Goal: Find specific page/section

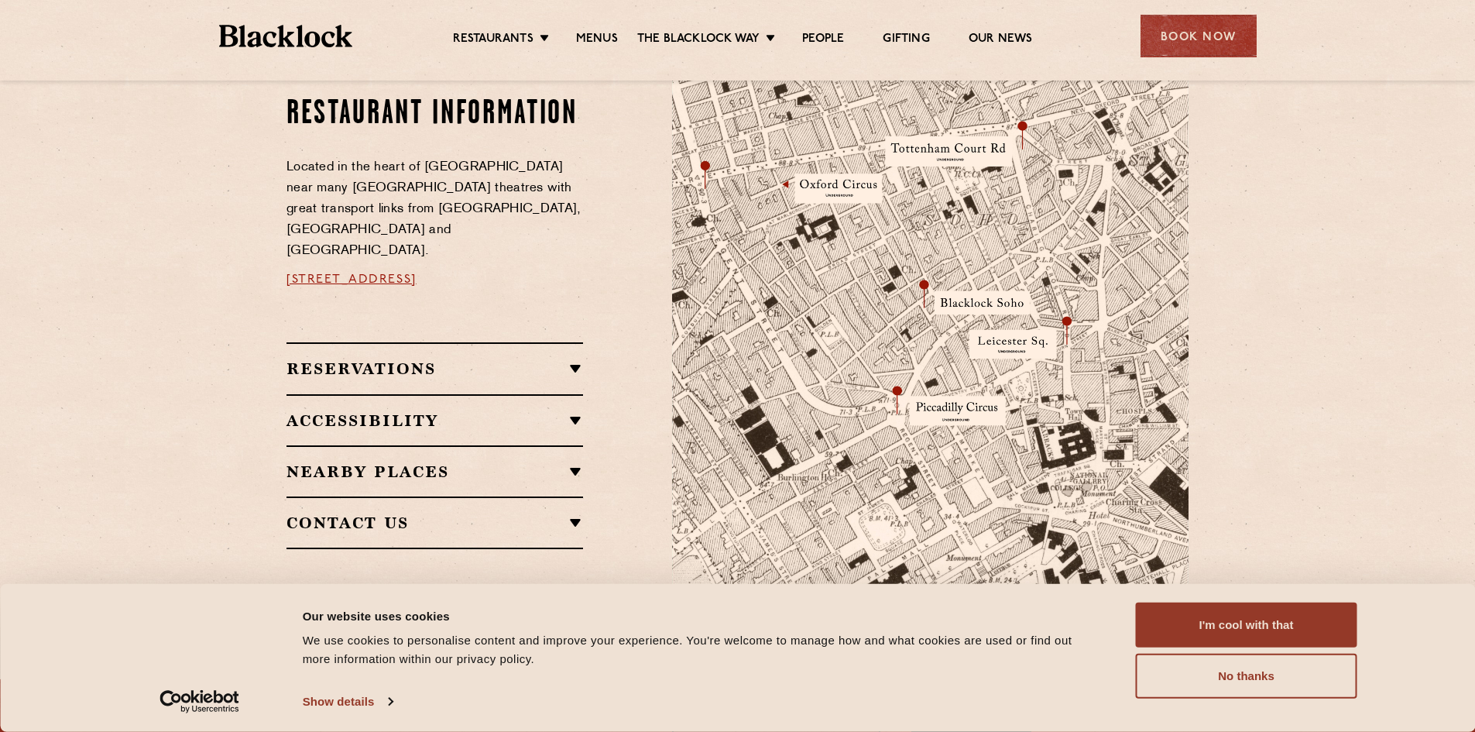
scroll to position [542, 0]
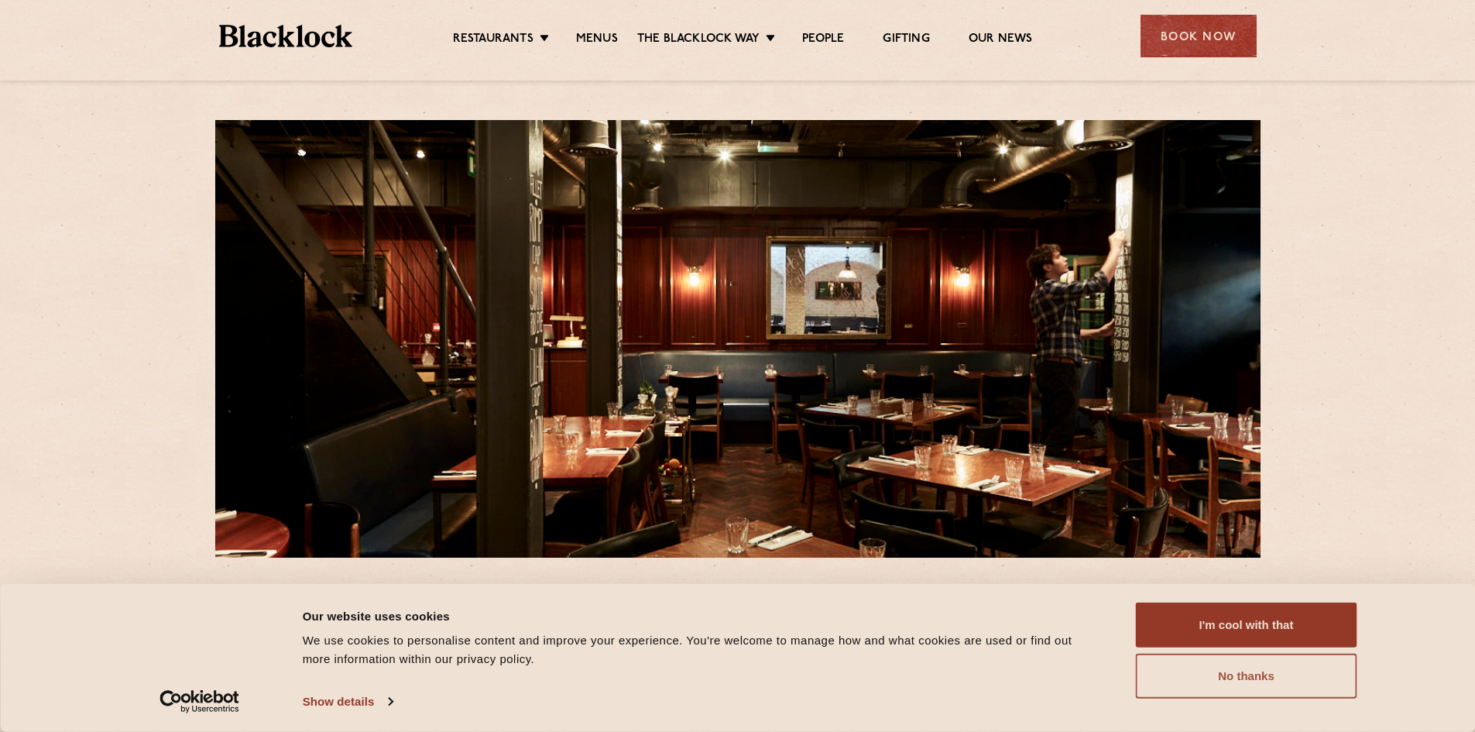
click at [1174, 657] on button "No thanks" at bounding box center [1246, 675] width 221 height 45
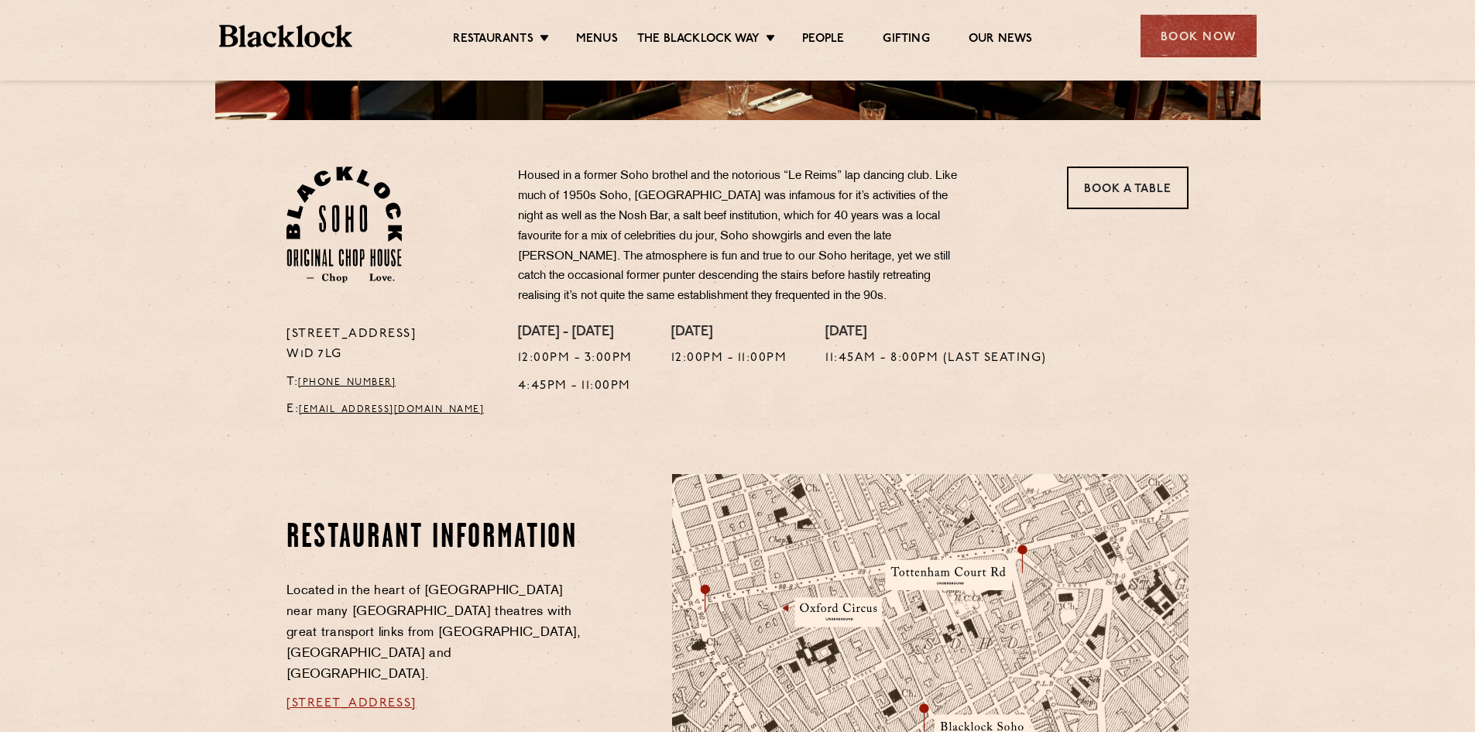
scroll to position [464, 0]
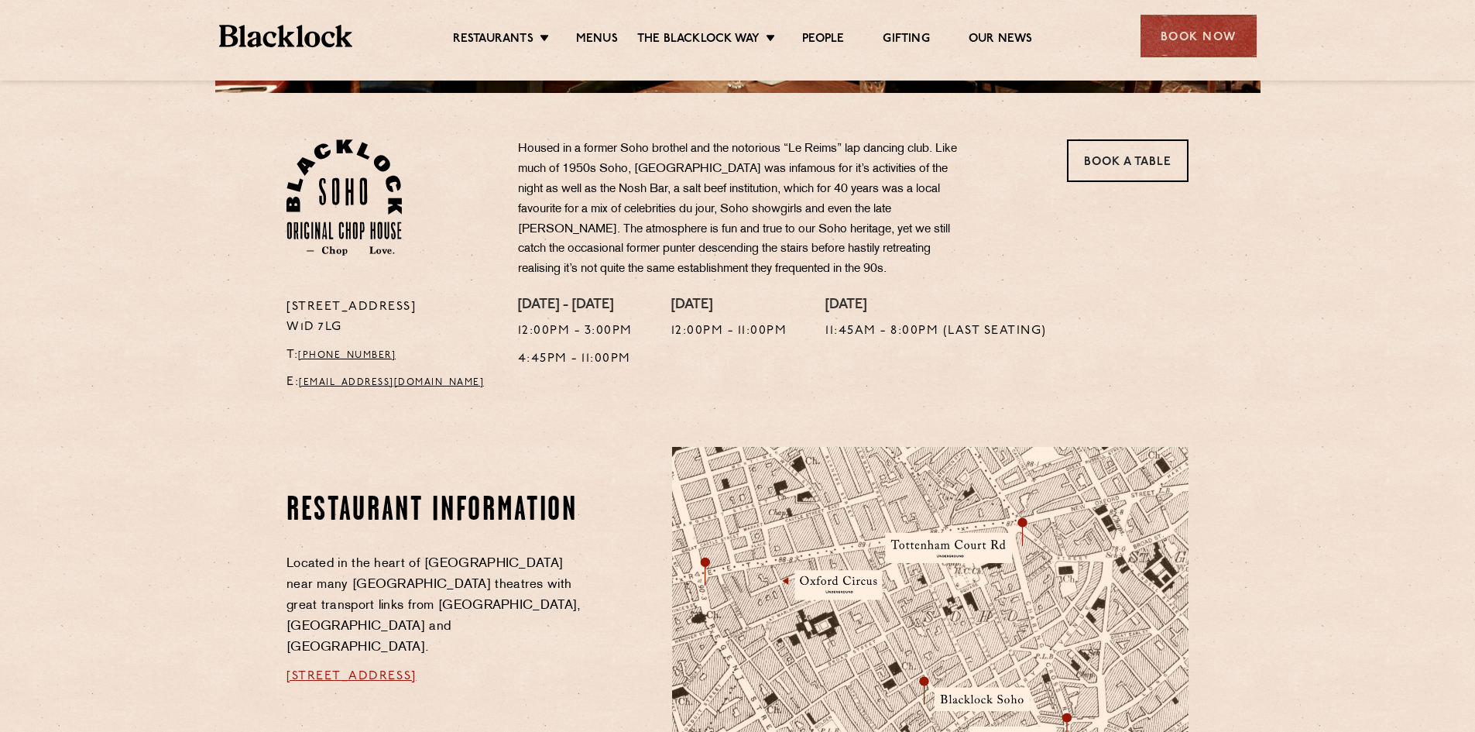
drag, startPoint x: 320, startPoint y: 310, endPoint x: 376, endPoint y: 325, distance: 58.4
click at [376, 325] on p "[STREET_ADDRESS]" at bounding box center [390, 317] width 208 height 40
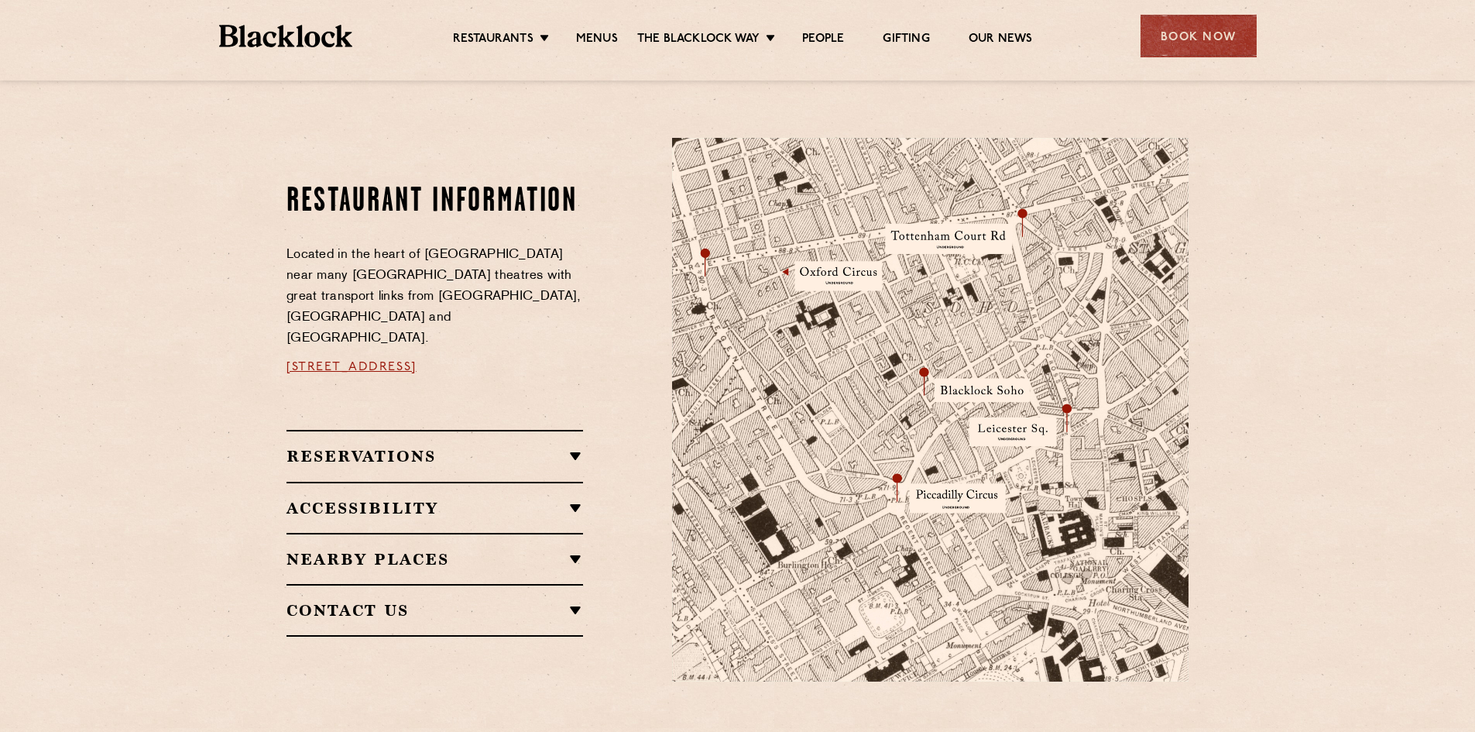
scroll to position [774, 0]
click at [927, 365] on img at bounding box center [930, 408] width 516 height 543
click at [927, 366] on img at bounding box center [930, 408] width 516 height 543
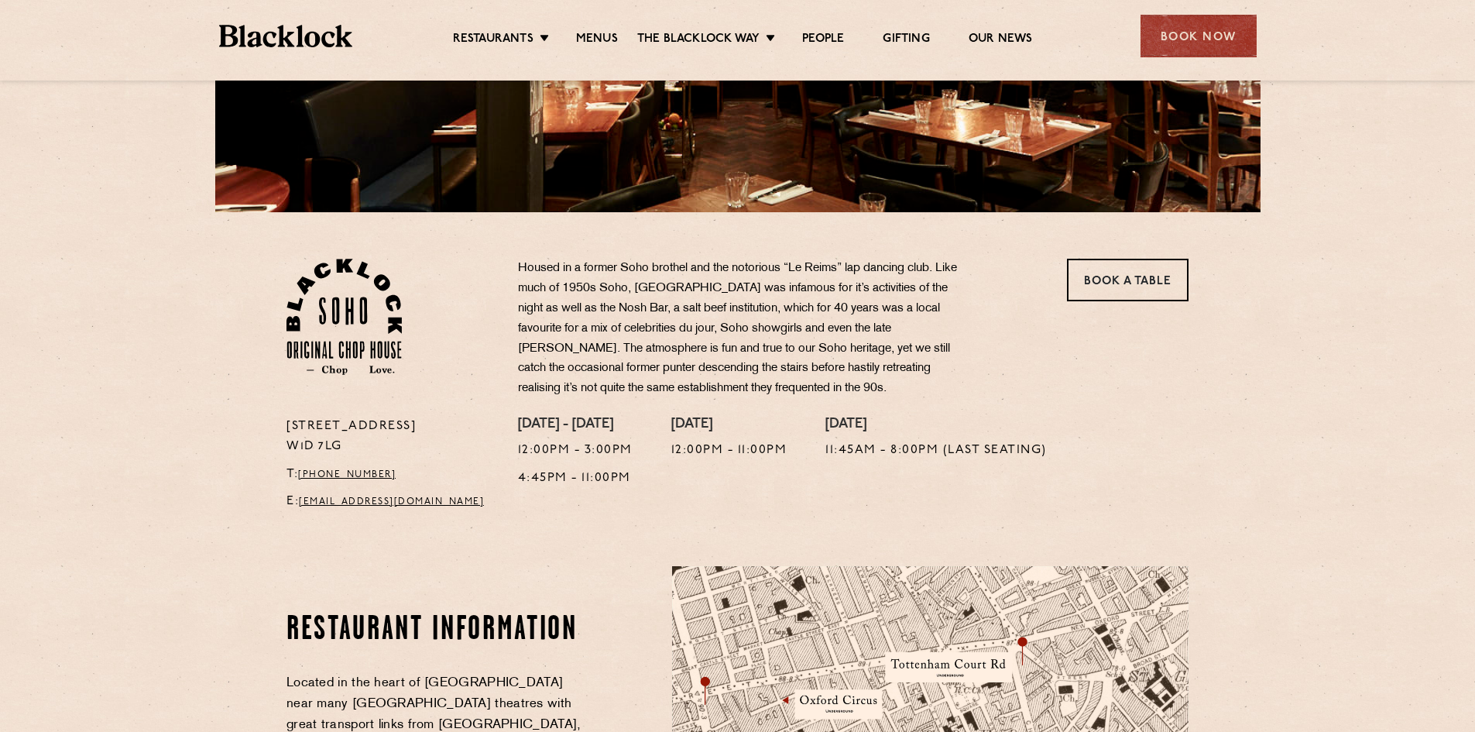
scroll to position [0, 0]
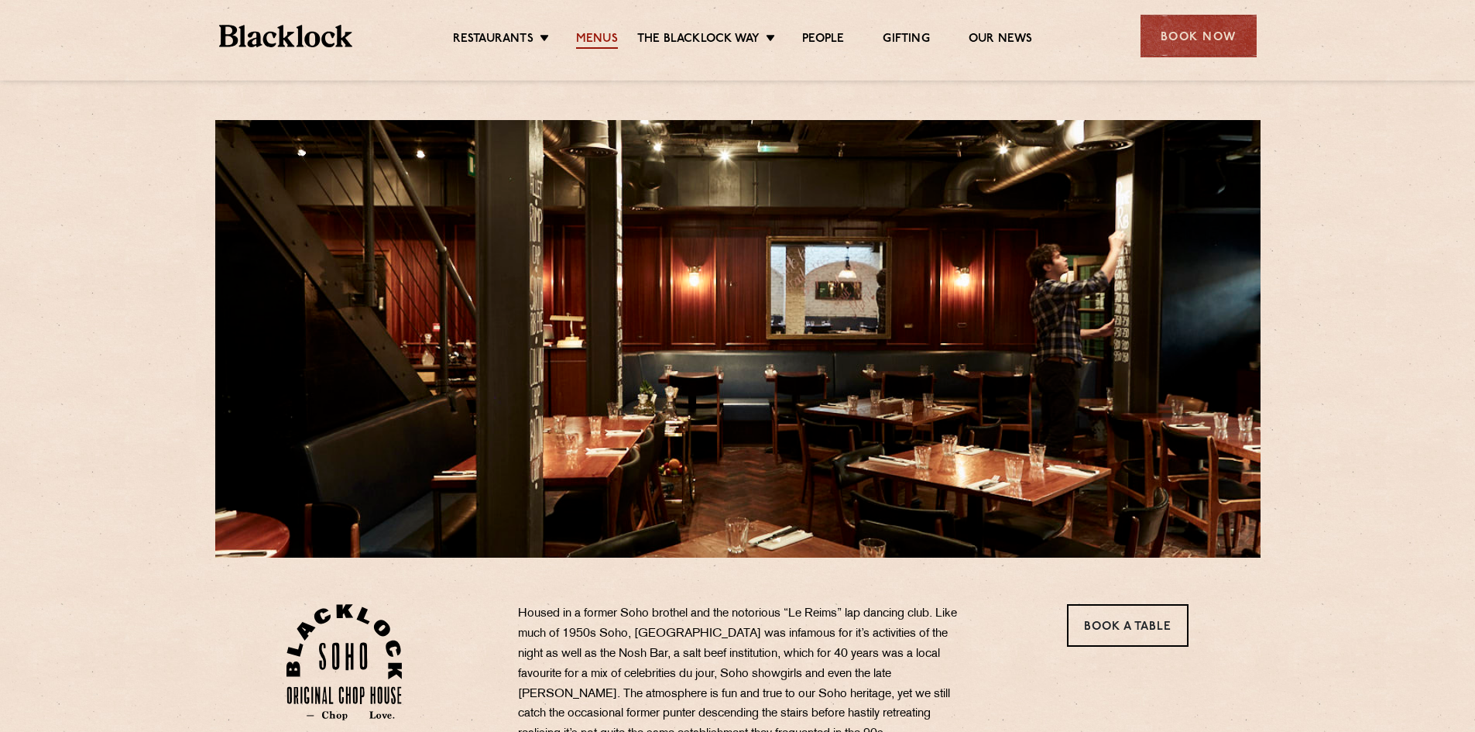
click at [605, 37] on link "Menus" at bounding box center [597, 40] width 42 height 17
